Goal: Task Accomplishment & Management: Manage account settings

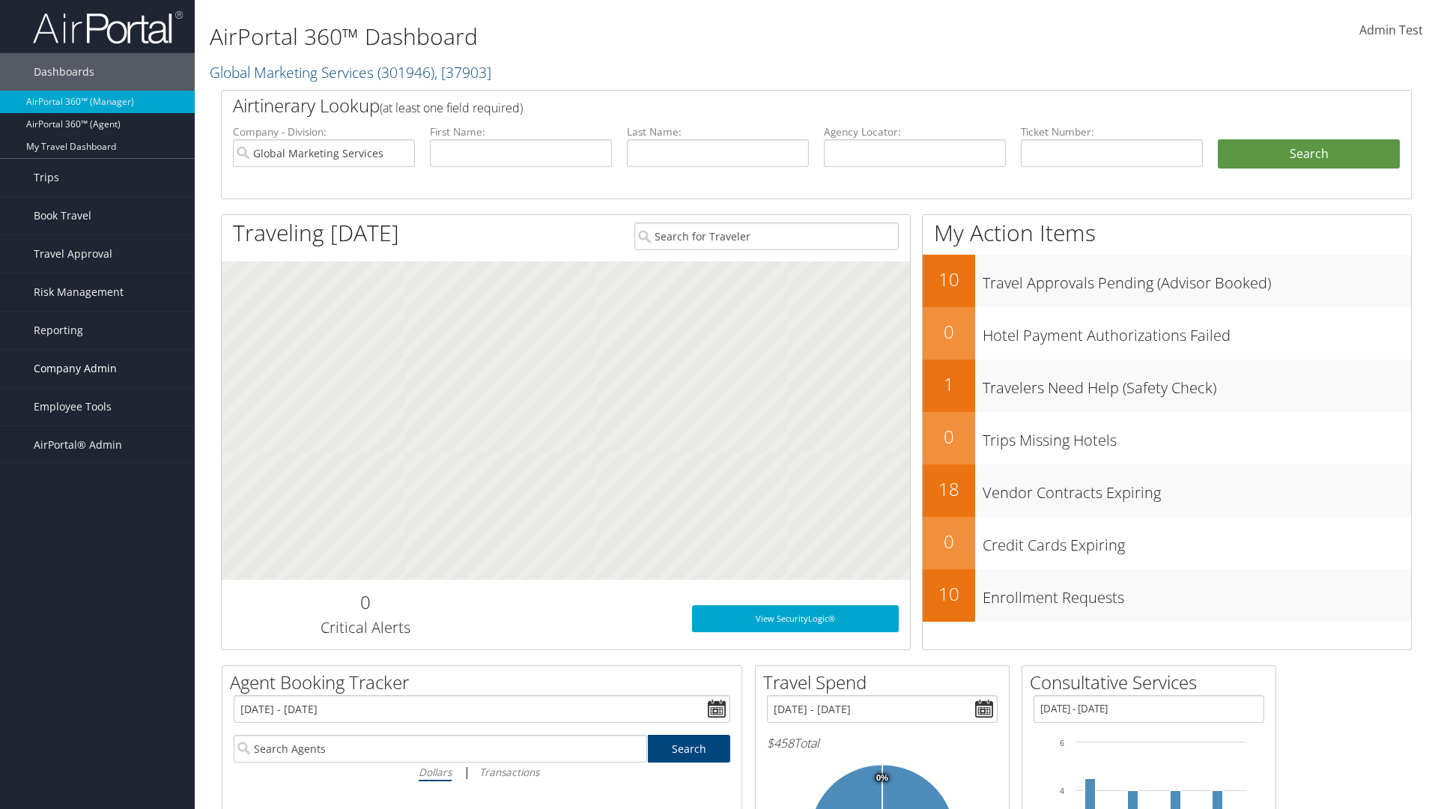
click at [97, 369] on span "Company Admin" at bounding box center [75, 368] width 83 height 37
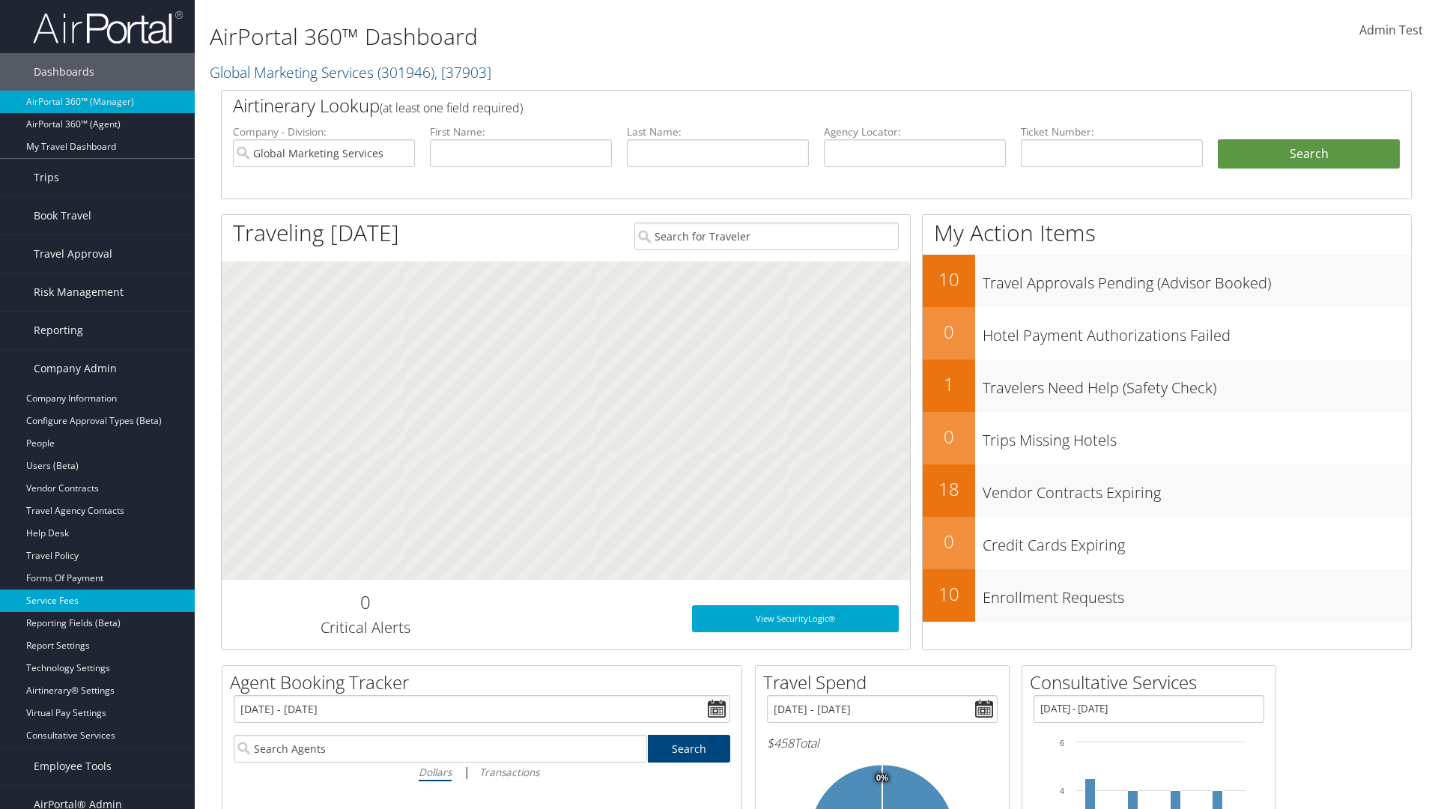
click at [97, 601] on link "Service Fees" at bounding box center [97, 601] width 195 height 22
